Goal: Information Seeking & Learning: Learn about a topic

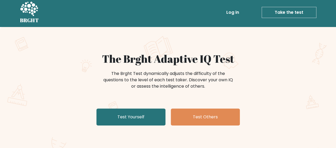
scroll to position [3, 0]
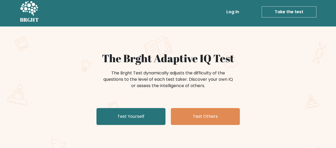
click at [235, 15] on link "Log in" at bounding box center [232, 12] width 17 height 11
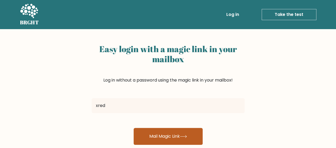
type input "[EMAIL_ADDRESS][DOMAIN_NAME]"
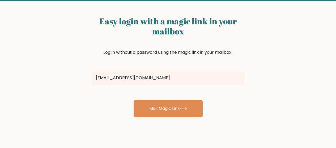
scroll to position [24, 0]
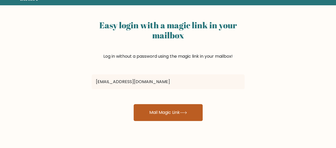
click at [185, 120] on button "Mail Magic Link" at bounding box center [168, 112] width 69 height 17
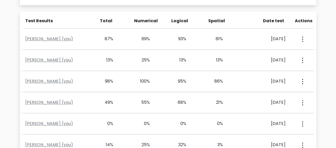
scroll to position [230, 0]
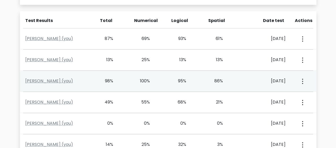
click at [243, 83] on div "July 1, 2025" at bounding box center [265, 81] width 49 height 6
click at [190, 78] on div "95%" at bounding box center [186, 81] width 37 height 6
click at [152, 79] on div "100%" at bounding box center [149, 81] width 37 height 6
click at [61, 83] on div "Aymen Hulunayhu (you)" at bounding box center [58, 81] width 73 height 6
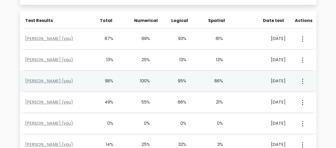
click at [55, 77] on div "Aymen Hulunayhu (you) 98% 100% 95% 86% July 1, 2025 View Profile" at bounding box center [168, 81] width 296 height 21
click at [57, 81] on link "Aymen Hulunayhu (you)" at bounding box center [49, 81] width 48 height 6
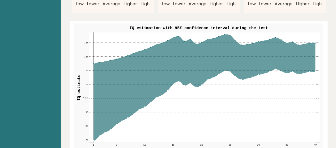
scroll to position [644, 0]
click at [244, 107] on icon at bounding box center [204, 107] width 222 height 74
click at [142, 27] on text "IQ estimation with 95% confidence interval during the test" at bounding box center [198, 29] width 138 height 4
click at [141, 27] on text "IQ estimation with 95% confidence interval during the test" at bounding box center [198, 29] width 138 height 4
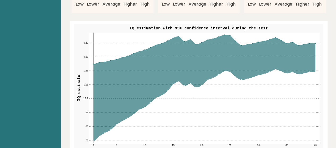
drag, startPoint x: 141, startPoint y: 15, endPoint x: 143, endPoint y: 18, distance: 3.2
click at [143, 27] on text "IQ estimation with 95% confidence interval during the test" at bounding box center [198, 29] width 138 height 4
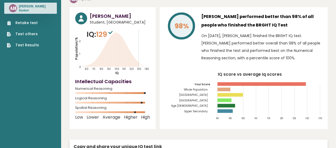
scroll to position [17, 0]
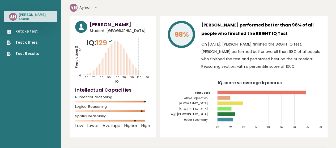
click at [182, 53] on div "98%" at bounding box center [181, 47] width 32 height 52
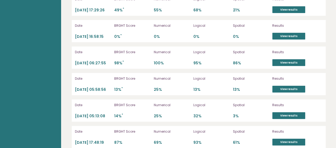
scroll to position [1573, 0]
